Goal: Navigation & Orientation: Find specific page/section

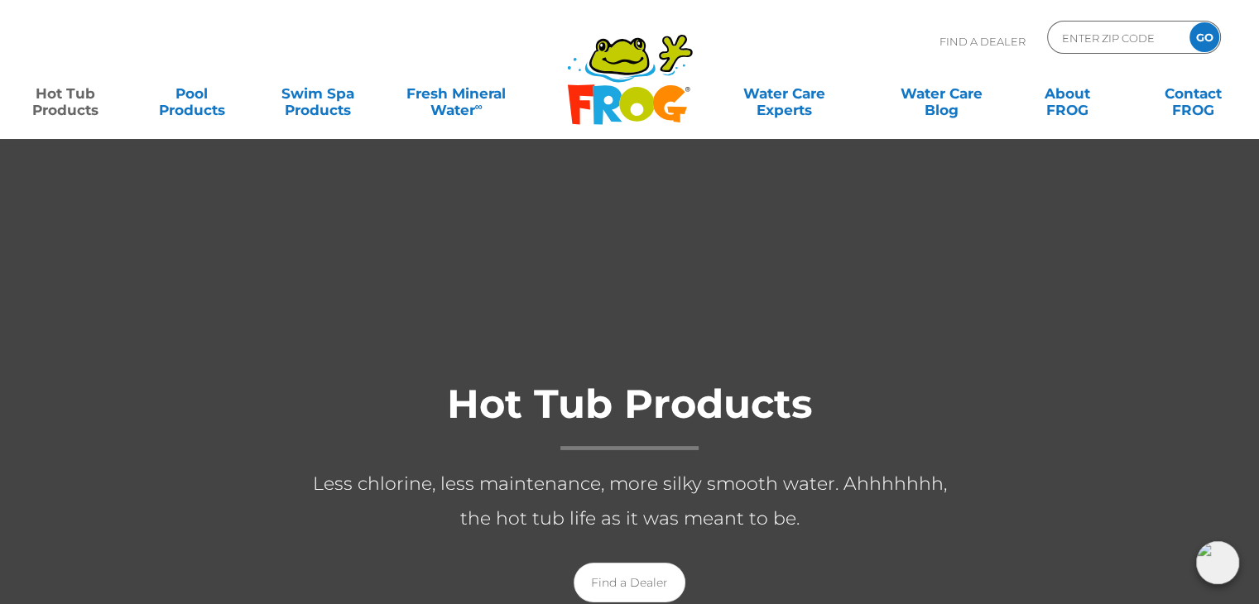
scroll to position [50, 0]
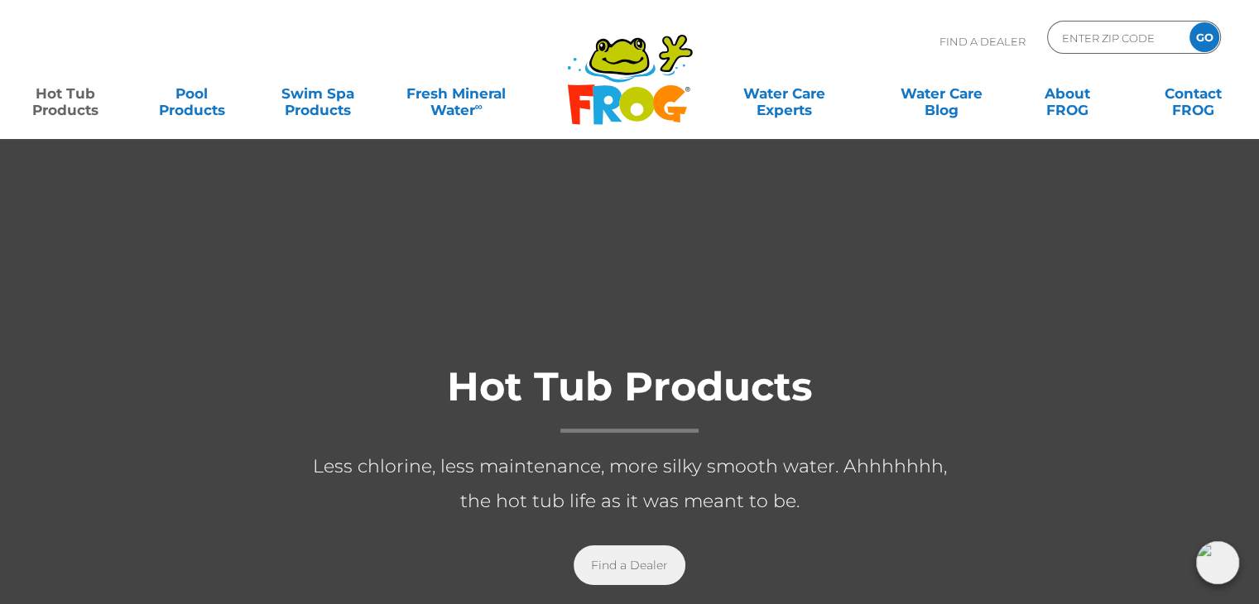
click at [626, 559] on link "Find a Dealer" at bounding box center [629, 565] width 112 height 40
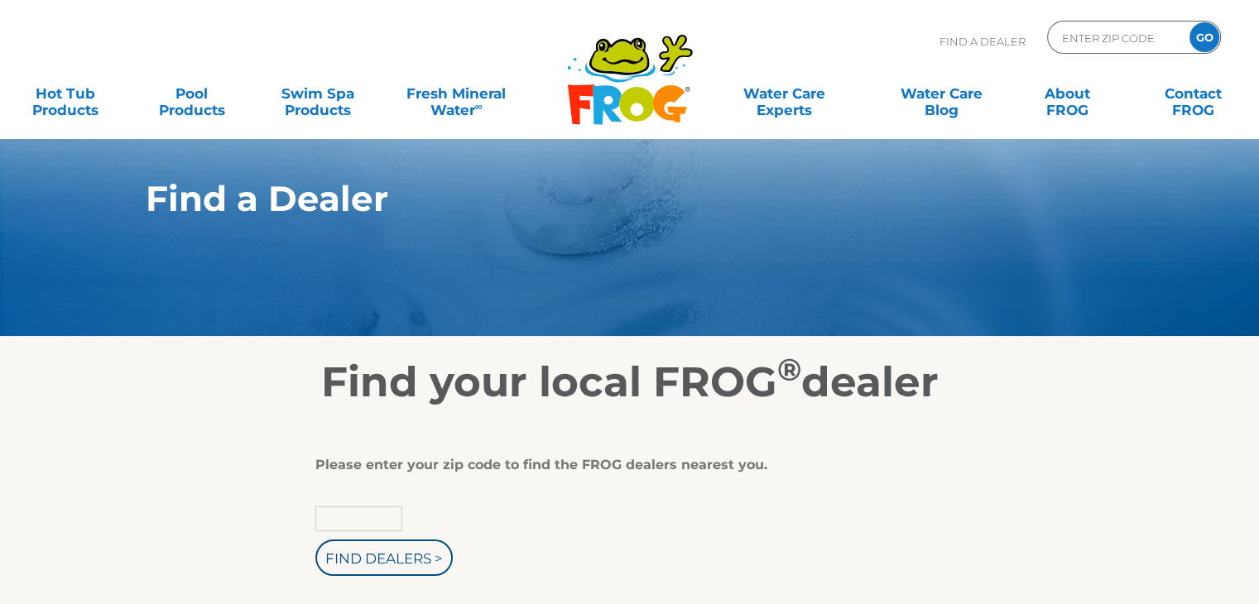
click at [354, 525] on input "text" at bounding box center [358, 518] width 87 height 25
type input "98531"
click at [401, 563] on input "Find Dealers >" at bounding box center [383, 558] width 137 height 36
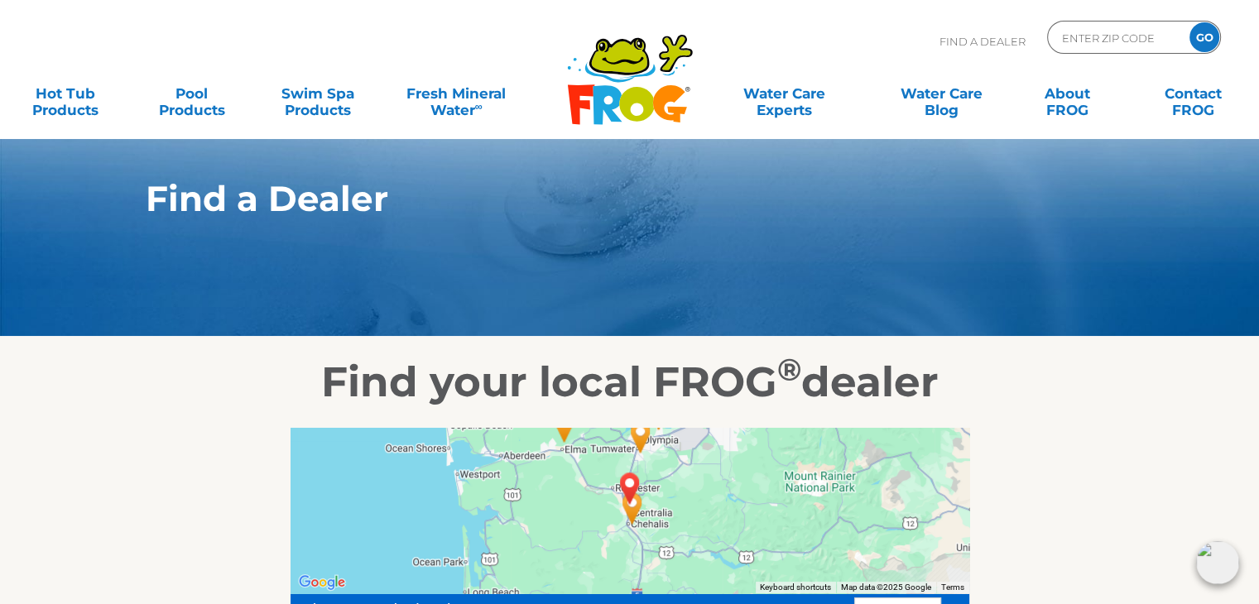
click at [564, 437] on img "Northwest Swim Spas Inc - 28 miles away." at bounding box center [564, 426] width 38 height 45
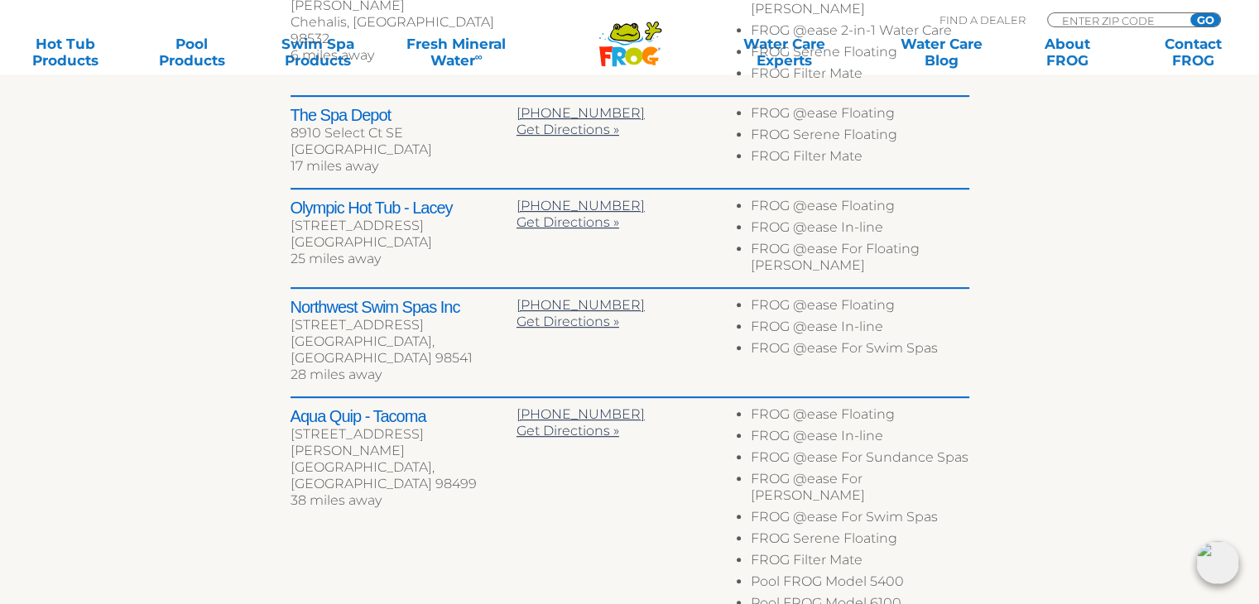
scroll to position [812, 0]
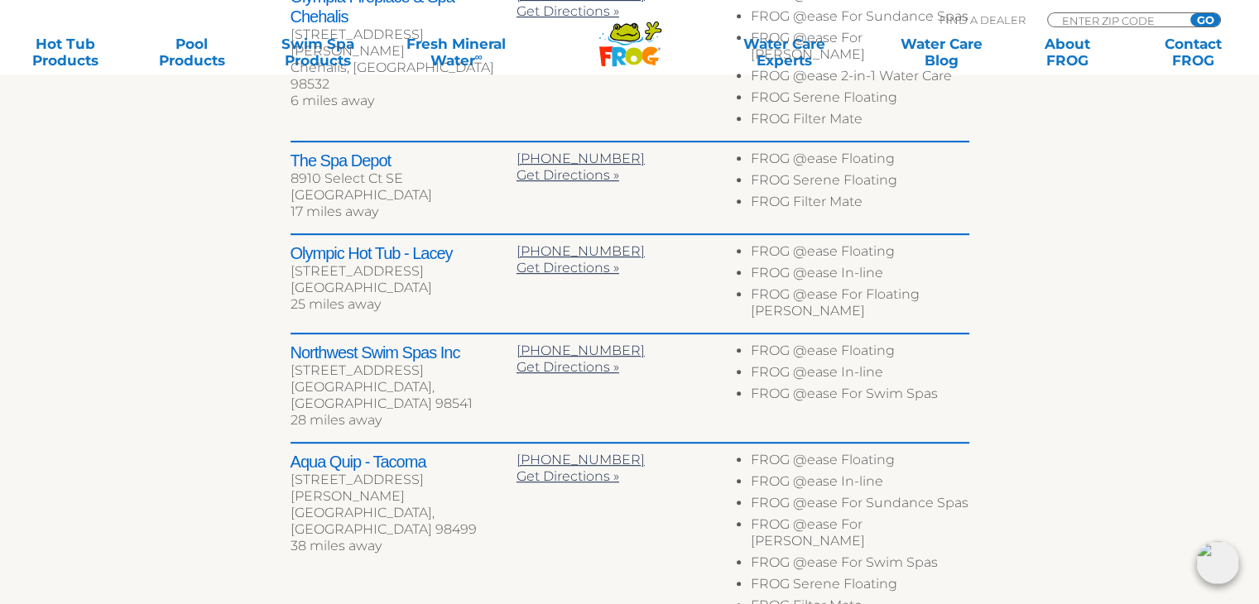
click at [420, 343] on h2 "Northwest Swim Spas Inc" at bounding box center [403, 353] width 226 height 20
click at [540, 359] on span "Get Directions »" at bounding box center [567, 367] width 103 height 16
